Goal: Transaction & Acquisition: Purchase product/service

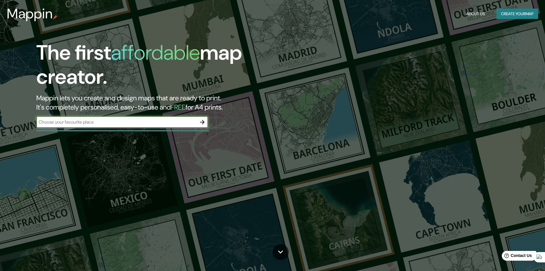
click at [105, 121] on input "text" at bounding box center [116, 122] width 160 height 7
type input "TEMUCO"
click at [204, 120] on icon "button" at bounding box center [202, 122] width 7 height 7
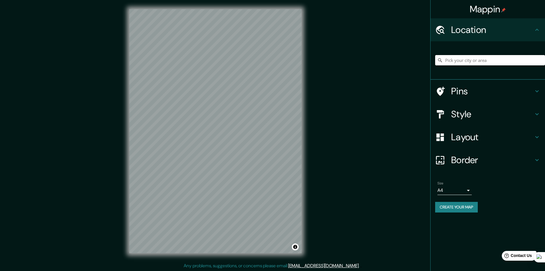
click at [480, 59] on input "Pick your city or area" at bounding box center [490, 60] width 110 height 10
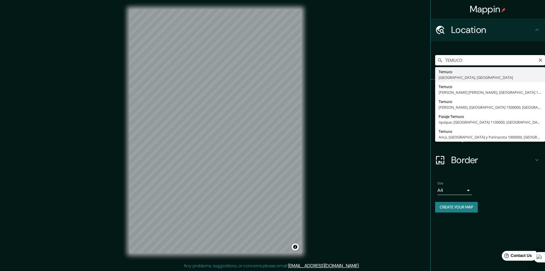
type input "[GEOGRAPHIC_DATA], [GEOGRAPHIC_DATA], [GEOGRAPHIC_DATA]"
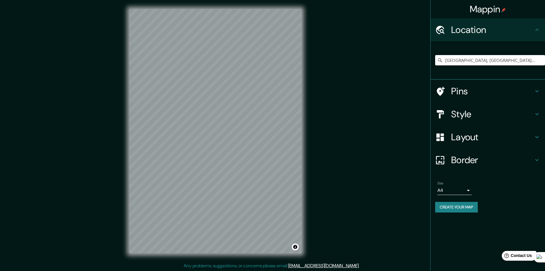
click at [317, 67] on div "Mappin Location [GEOGRAPHIC_DATA], [GEOGRAPHIC_DATA], [GEOGRAPHIC_DATA] Pins St…" at bounding box center [272, 135] width 545 height 271
click at [329, 33] on div "Mappin Location [GEOGRAPHIC_DATA], [GEOGRAPHIC_DATA], [GEOGRAPHIC_DATA] Pins St…" at bounding box center [272, 135] width 545 height 271
click at [309, 69] on div "© Mapbox © OpenStreetMap Improve this map" at bounding box center [215, 131] width 191 height 262
